Goal: Task Accomplishment & Management: Manage account settings

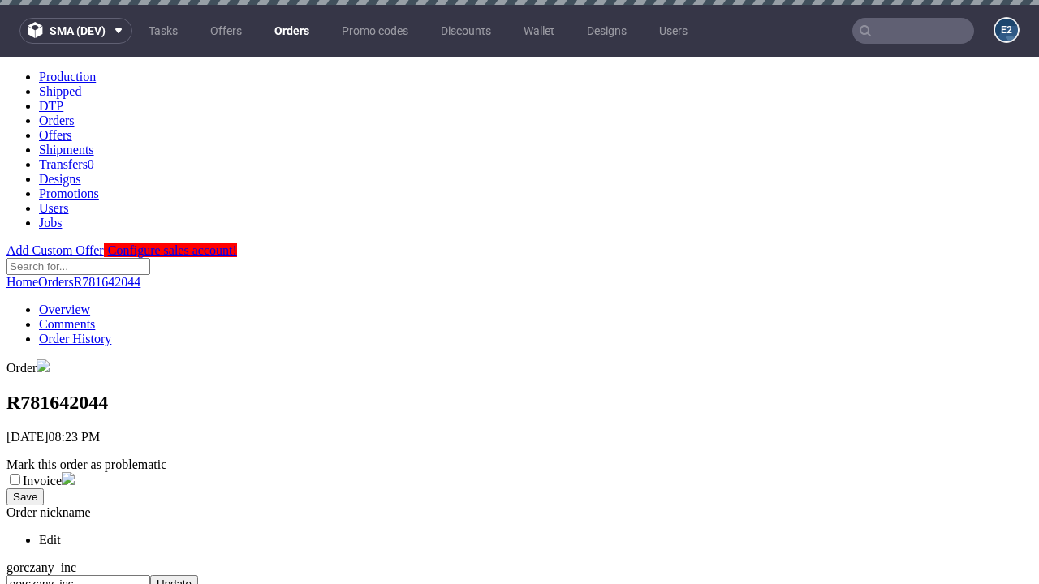
scroll to position [620, 0]
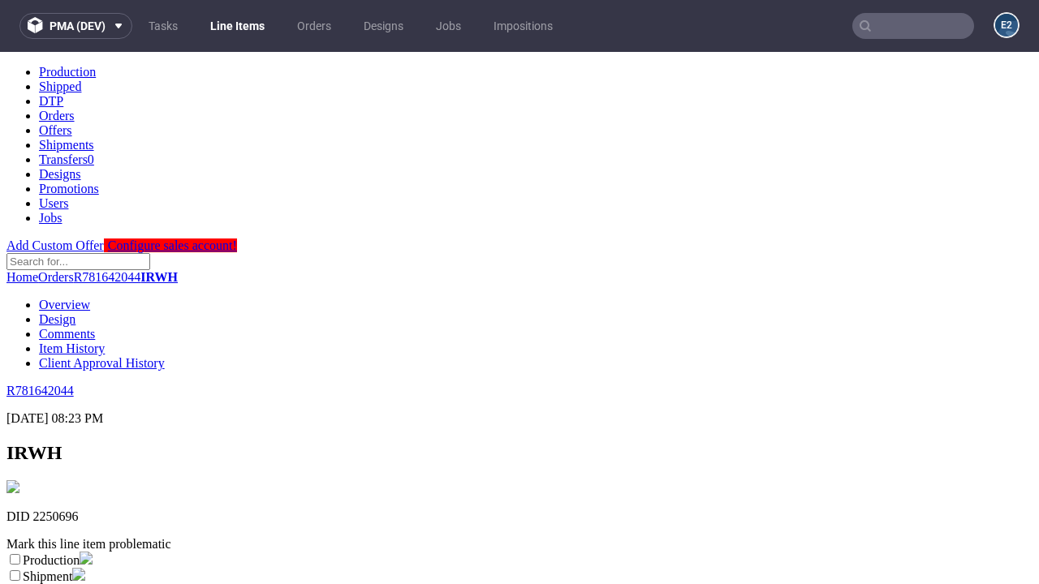
scroll to position [286, 0]
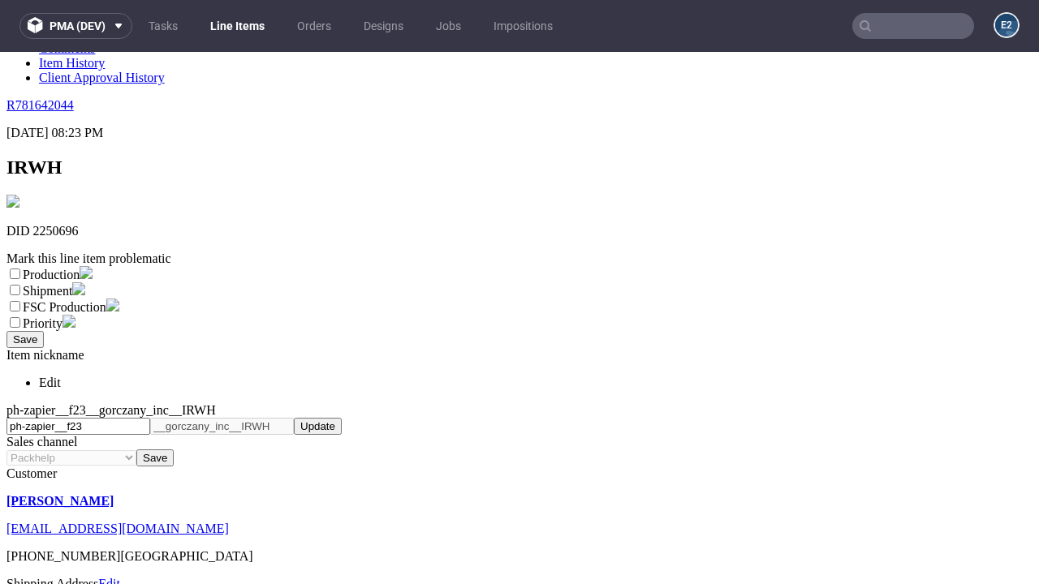
select select "dtp_ca_needed"
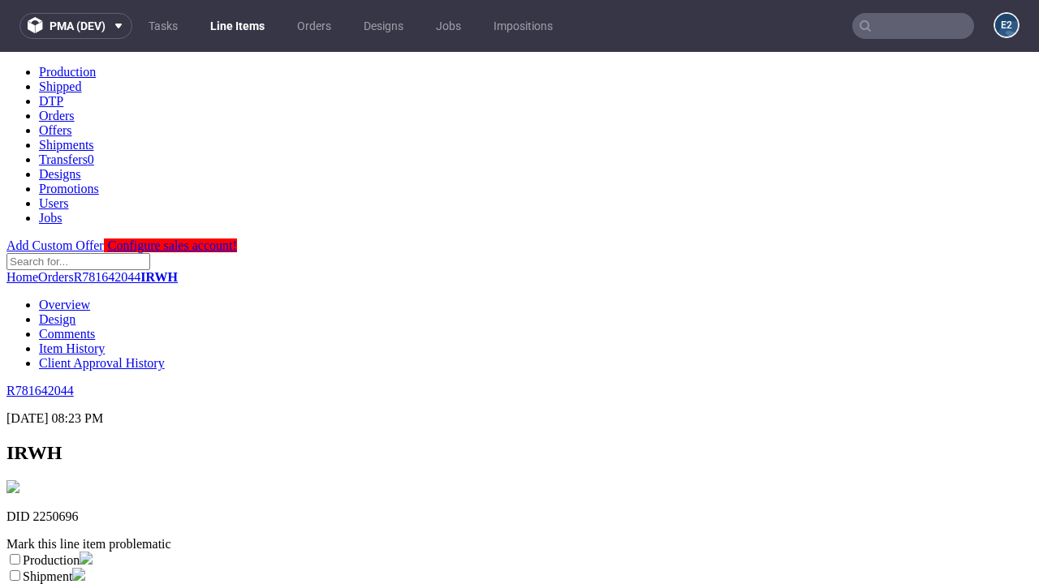
scroll to position [0, 0]
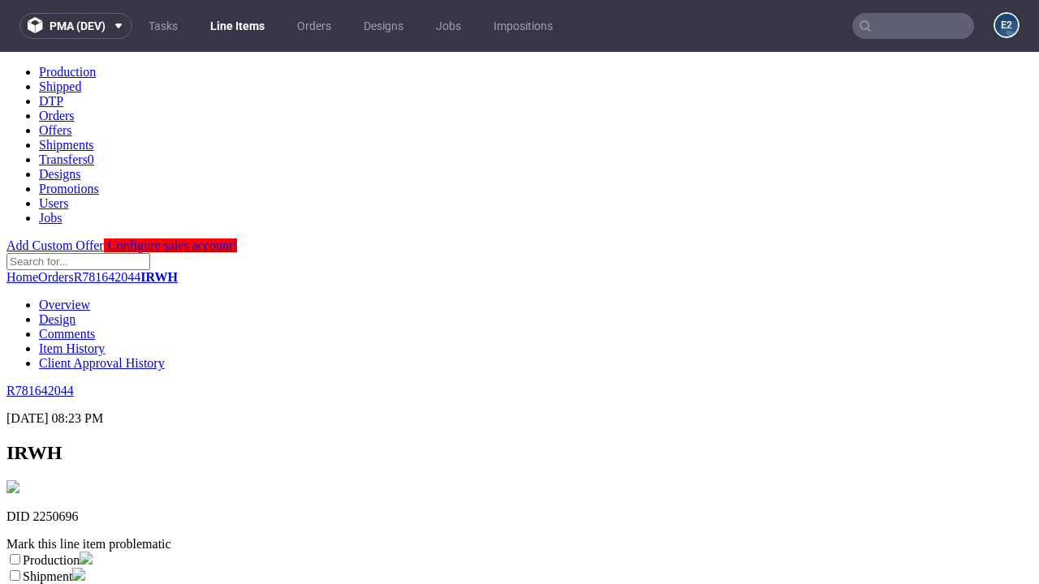
checkbox input "true"
